Goal: Task Accomplishment & Management: Use online tool/utility

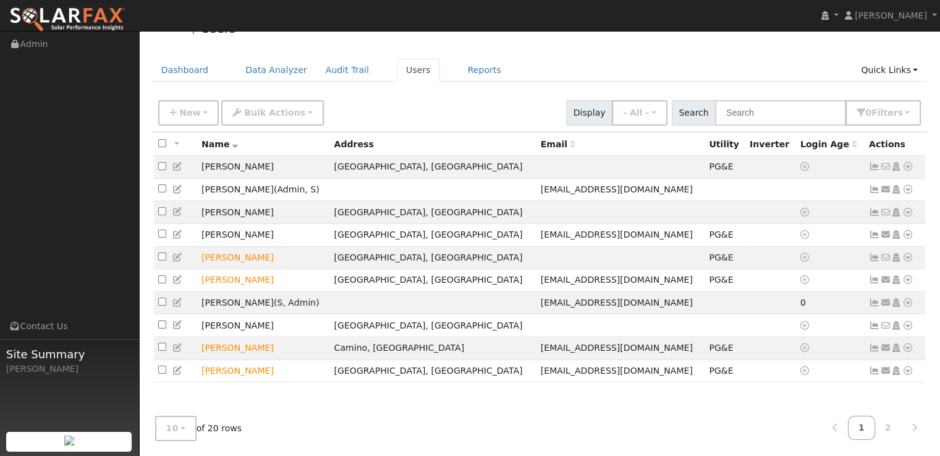
scroll to position [25, 0]
click at [910, 329] on icon at bounding box center [908, 325] width 11 height 9
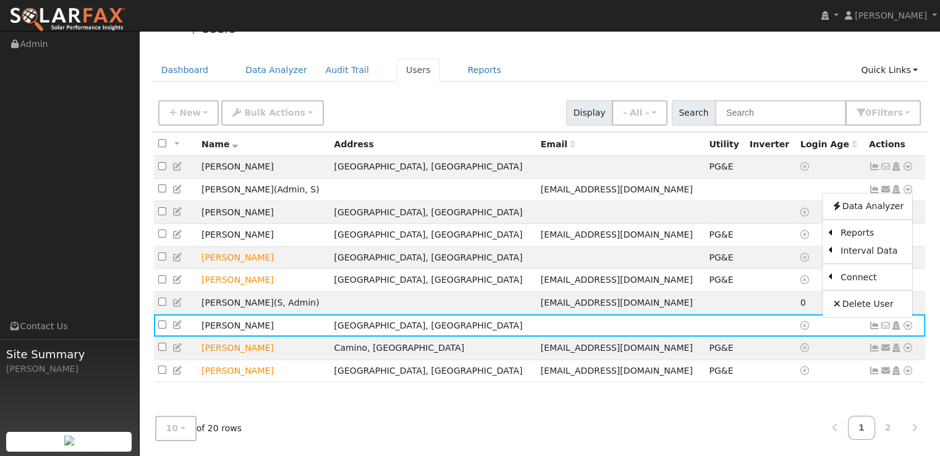
click at [0, 0] on link "Utility" at bounding box center [0, 0] width 0 height 0
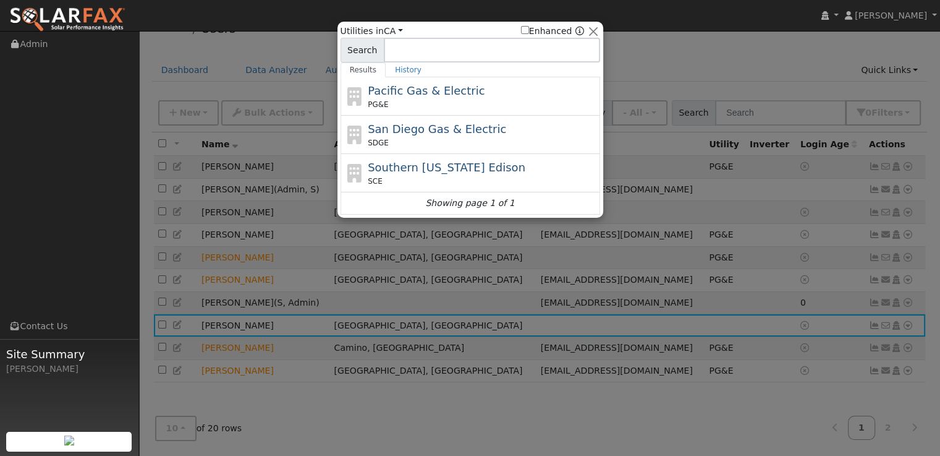
click at [410, 100] on div "PG&E" at bounding box center [482, 104] width 229 height 11
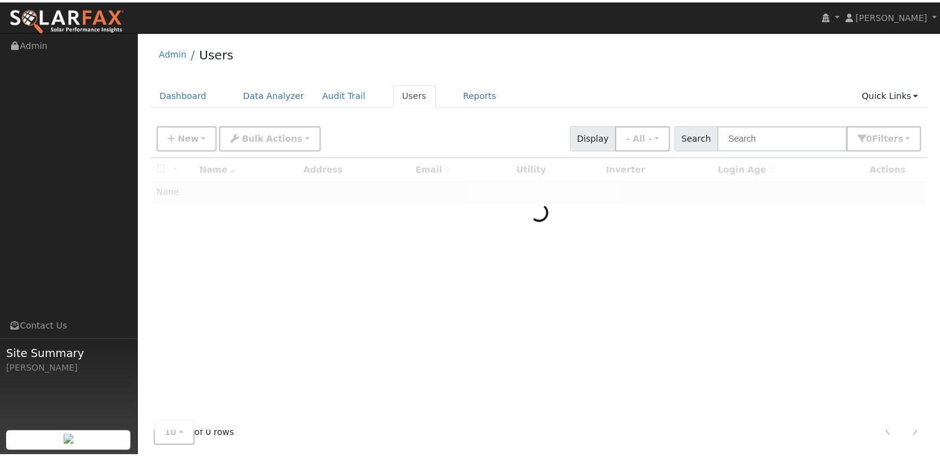
scroll to position [25, 0]
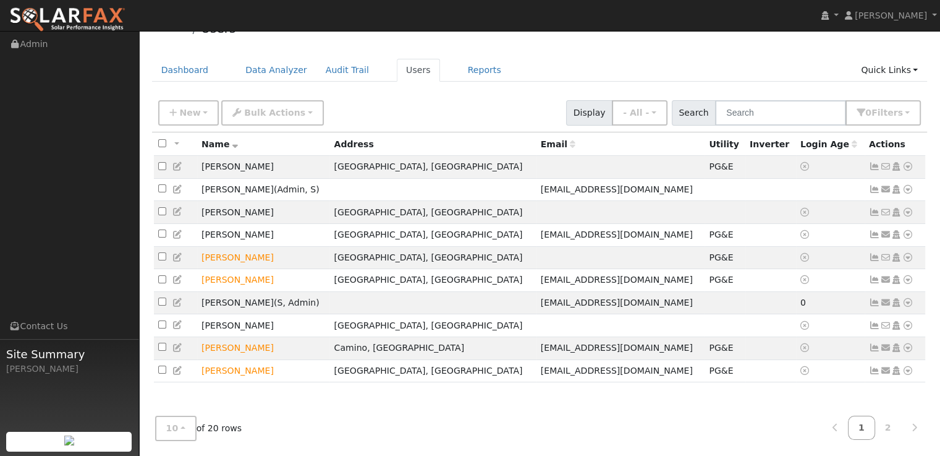
click at [911, 329] on icon at bounding box center [908, 325] width 11 height 9
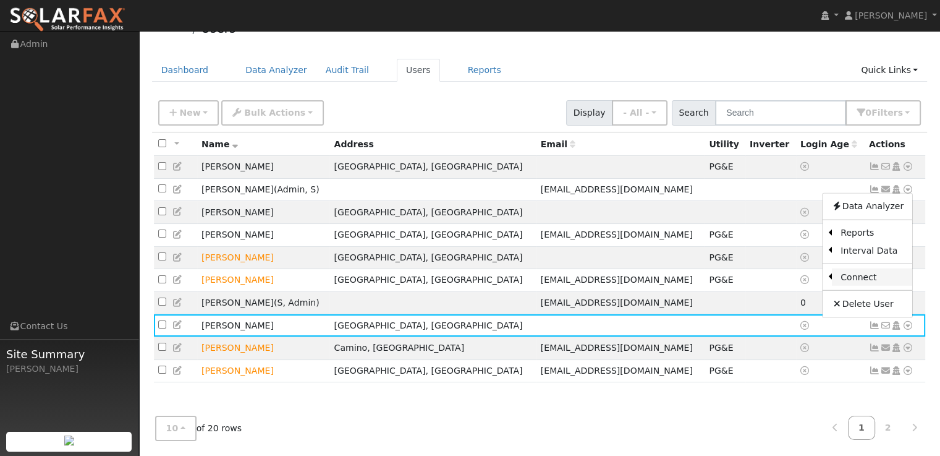
click at [849, 279] on link "Connect" at bounding box center [872, 276] width 80 height 17
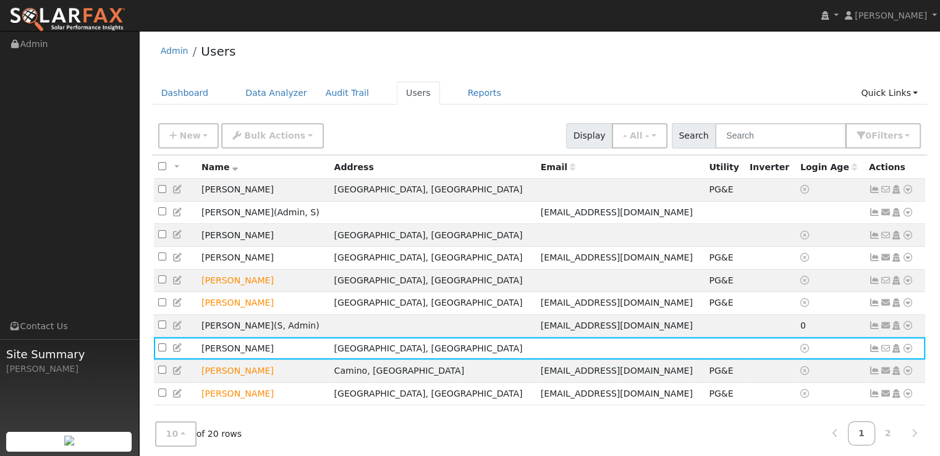
scroll to position [0, 0]
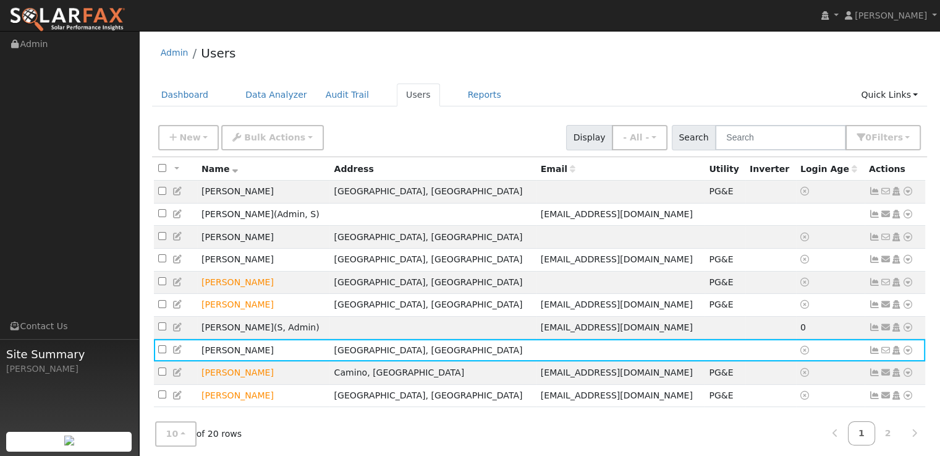
click at [909, 354] on icon at bounding box center [908, 350] width 11 height 9
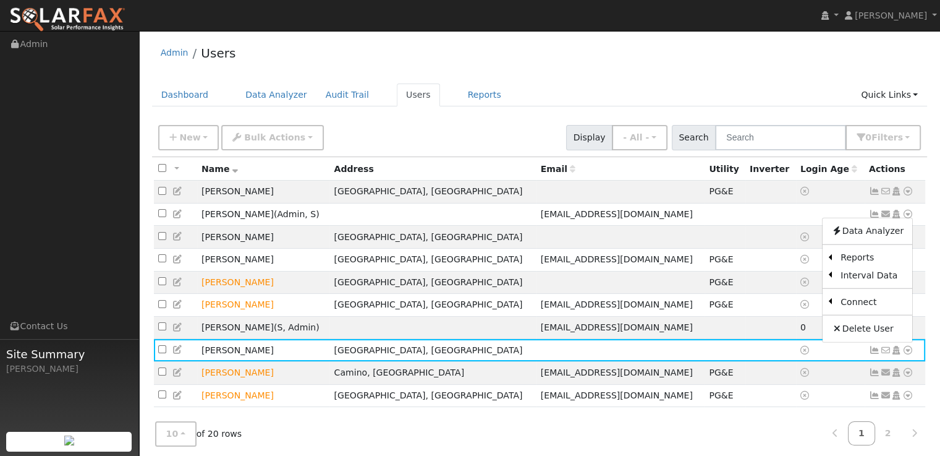
click at [0, 0] on link "Utility" at bounding box center [0, 0] width 0 height 0
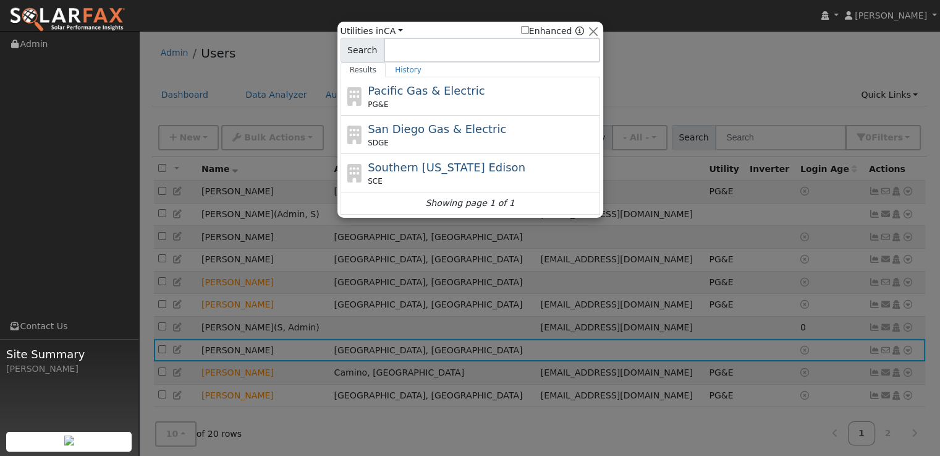
click at [435, 96] on span "Pacific Gas & Electric" at bounding box center [426, 90] width 117 height 13
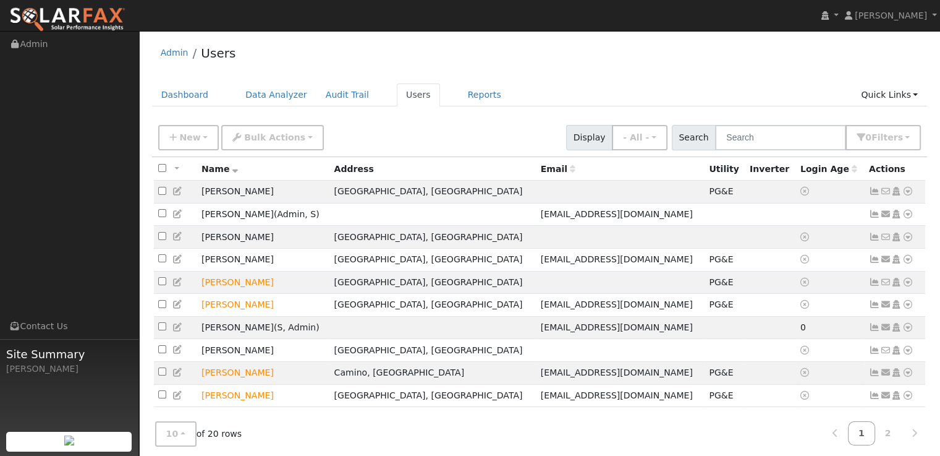
click at [910, 354] on icon at bounding box center [908, 350] width 11 height 9
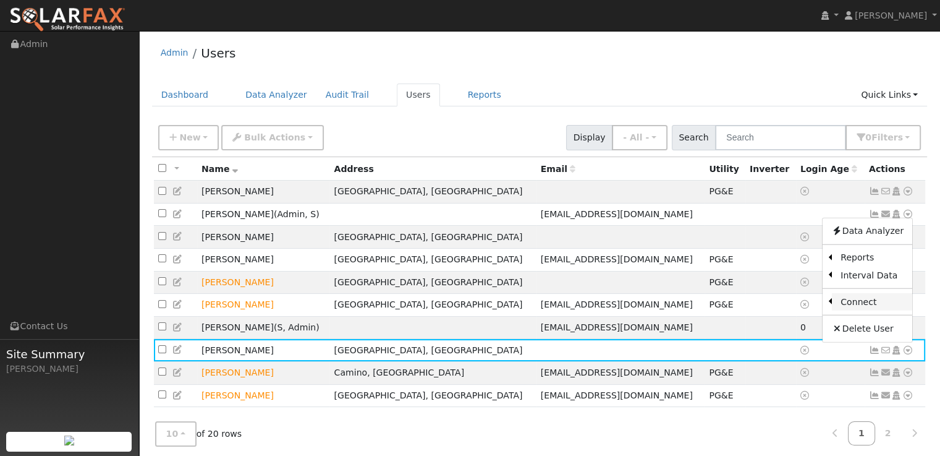
click at [869, 310] on link "Connect" at bounding box center [872, 301] width 80 height 17
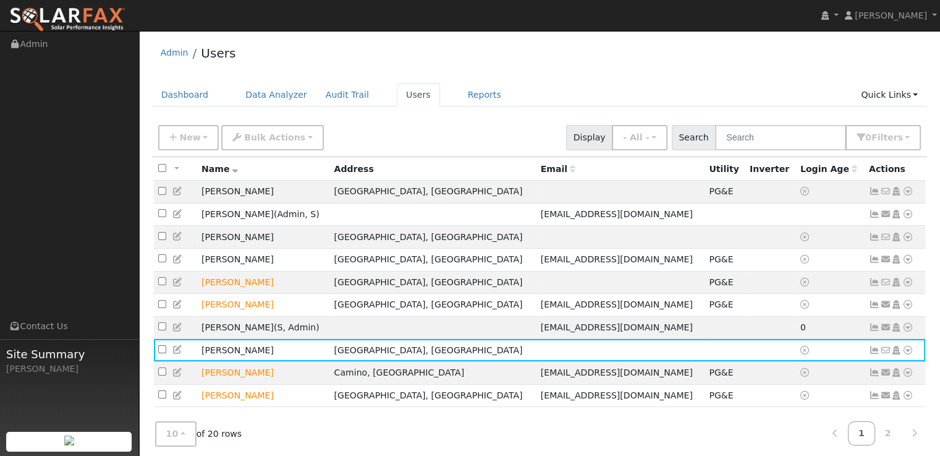
click at [909, 354] on icon at bounding box center [908, 350] width 11 height 9
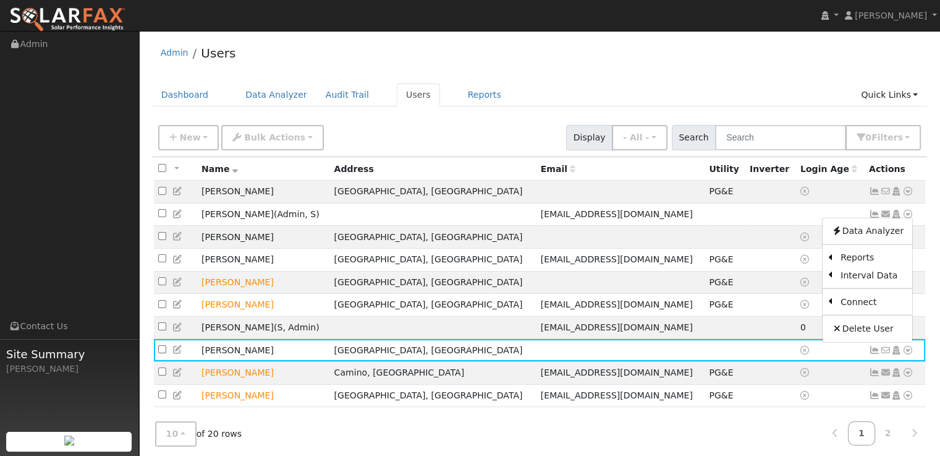
click at [0, 0] on link "Utility" at bounding box center [0, 0] width 0 height 0
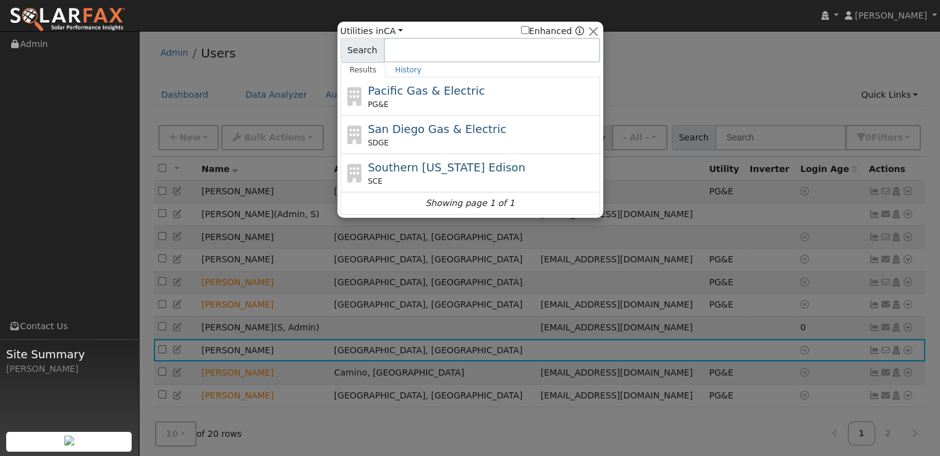
click at [415, 96] on span "Pacific Gas & Electric" at bounding box center [426, 90] width 117 height 13
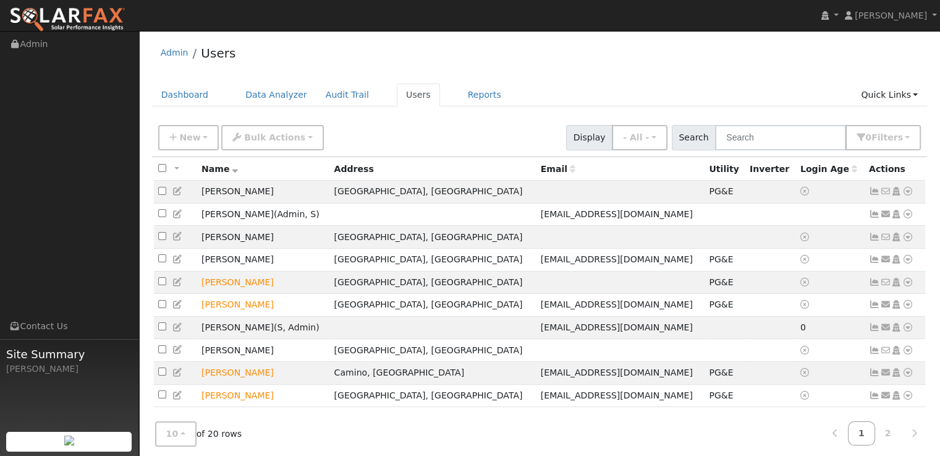
click at [911, 354] on icon at bounding box center [908, 350] width 11 height 9
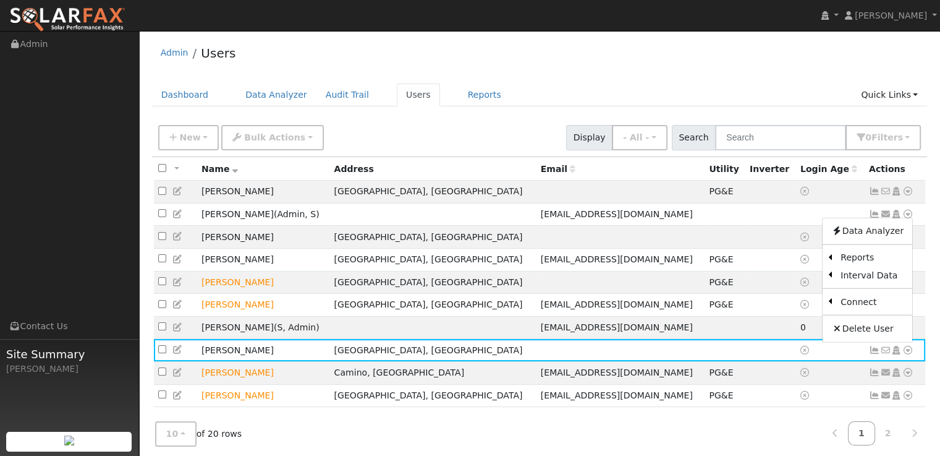
click at [0, 0] on link "Utility" at bounding box center [0, 0] width 0 height 0
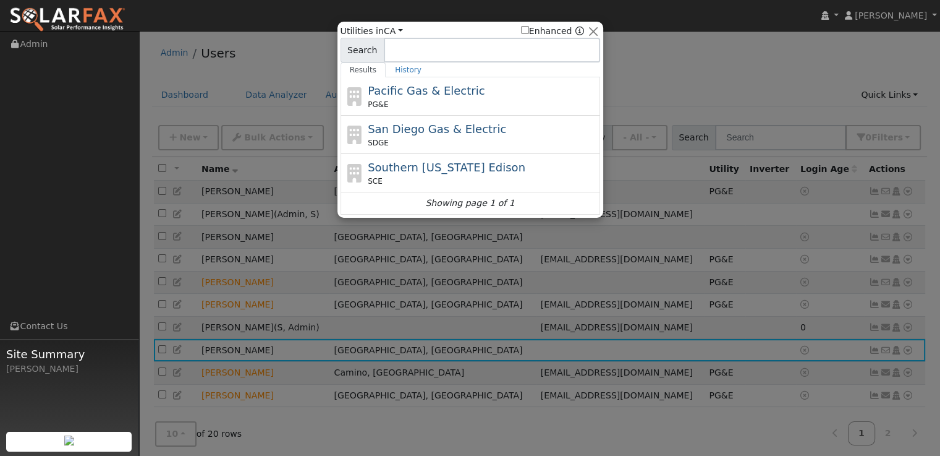
click at [399, 84] on span "Pacific Gas & Electric" at bounding box center [426, 90] width 117 height 13
